Goal: Information Seeking & Learning: Understand process/instructions

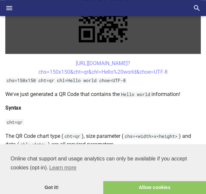
scroll to position [199, 0]
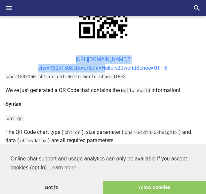
drag, startPoint x: 63, startPoint y: 56, endPoint x: 101, endPoint y: 70, distance: 40.6
click at [101, 70] on center "[URL][DOMAIN_NAME]? chs=150x150&cht=qr&chl=Hello%20world&choe=UTF-8" at bounding box center [103, 63] width 196 height 17
copy link "[URL][DOMAIN_NAME]? chs=150x150&cht=qr&chl="
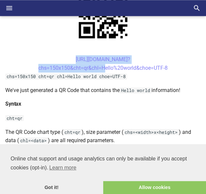
click at [61, 56] on center "[URL][DOMAIN_NAME]? chs=150x150&cht=qr&chl=Hello%20world&choe=UTF-8" at bounding box center [103, 63] width 196 height 17
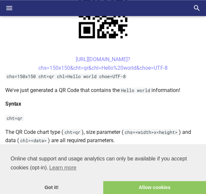
click at [61, 57] on center "[URL][DOMAIN_NAME]? chs=150x150&cht=qr&chl=Hello%20world&choe=UTF-8" at bounding box center [103, 63] width 196 height 17
click at [84, 127] on p "The QR Code chart type ( cht=qr ), size parameter ( chs=<width>x<height> ) and …" at bounding box center [103, 135] width 196 height 17
click at [25, 78] on code "chs=150x150 cht=qr chl=Hello world choe=UTF-8" at bounding box center [66, 76] width 122 height 6
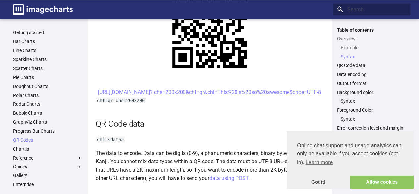
scroll to position [398, 0]
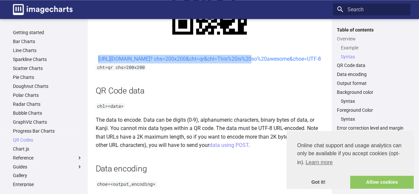
drag, startPoint x: 168, startPoint y: 58, endPoint x: 190, endPoint y: 68, distance: 23.6
click at [190, 63] on center "[URL][DOMAIN_NAME]? chs=200x200&cht=qr&chl=This%20is%20so%20awesome&choe=UTF-8" at bounding box center [210, 59] width 228 height 9
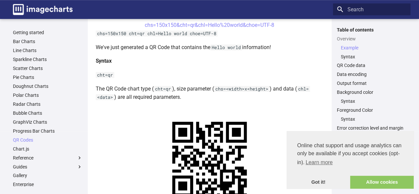
scroll to position [199, 0]
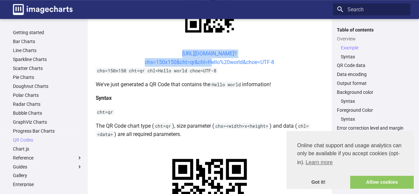
drag, startPoint x: 169, startPoint y: 52, endPoint x: 208, endPoint y: 63, distance: 39.8
click at [206, 63] on center "[URL][DOMAIN_NAME]? chs=150x150&cht=qr&chl=Hello%20world&choe=UTF-8" at bounding box center [210, 57] width 228 height 17
copy link "[URL][DOMAIN_NAME]? chs=150x150&cht=qr&chl="
